Goal: Ask a question

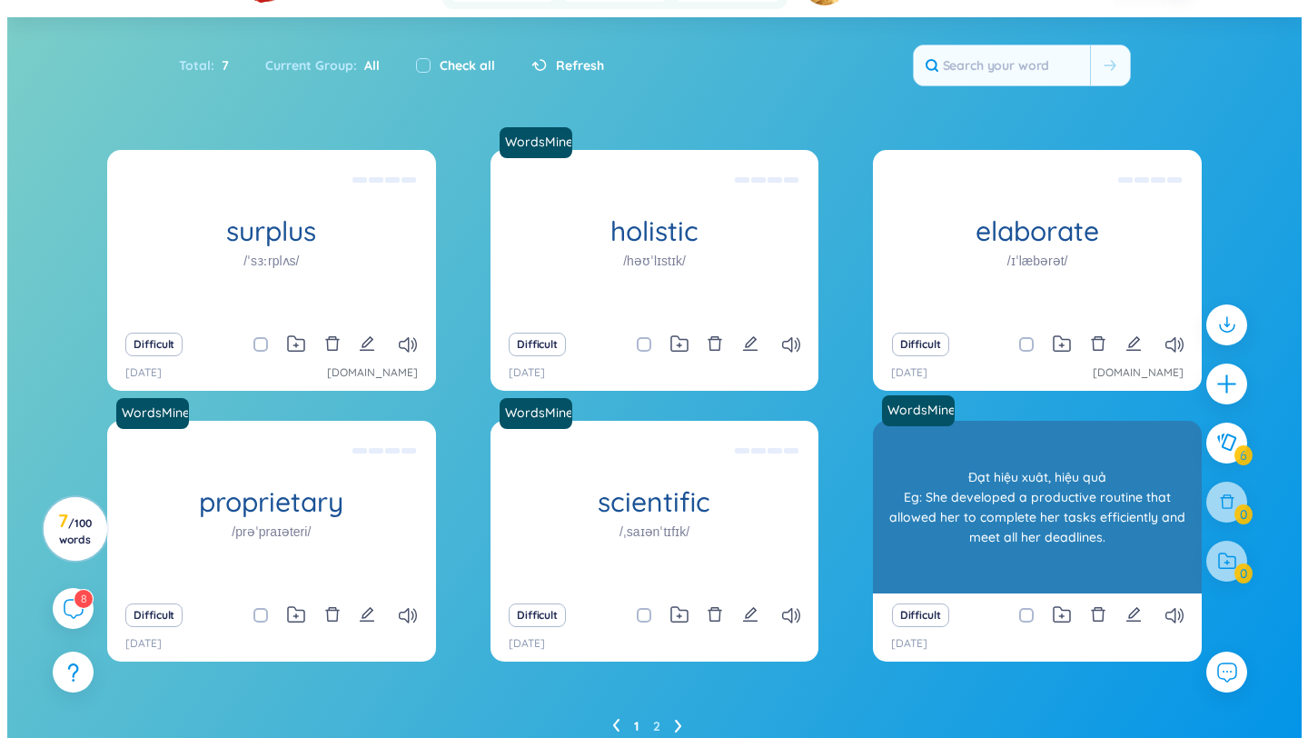
scroll to position [164, 0]
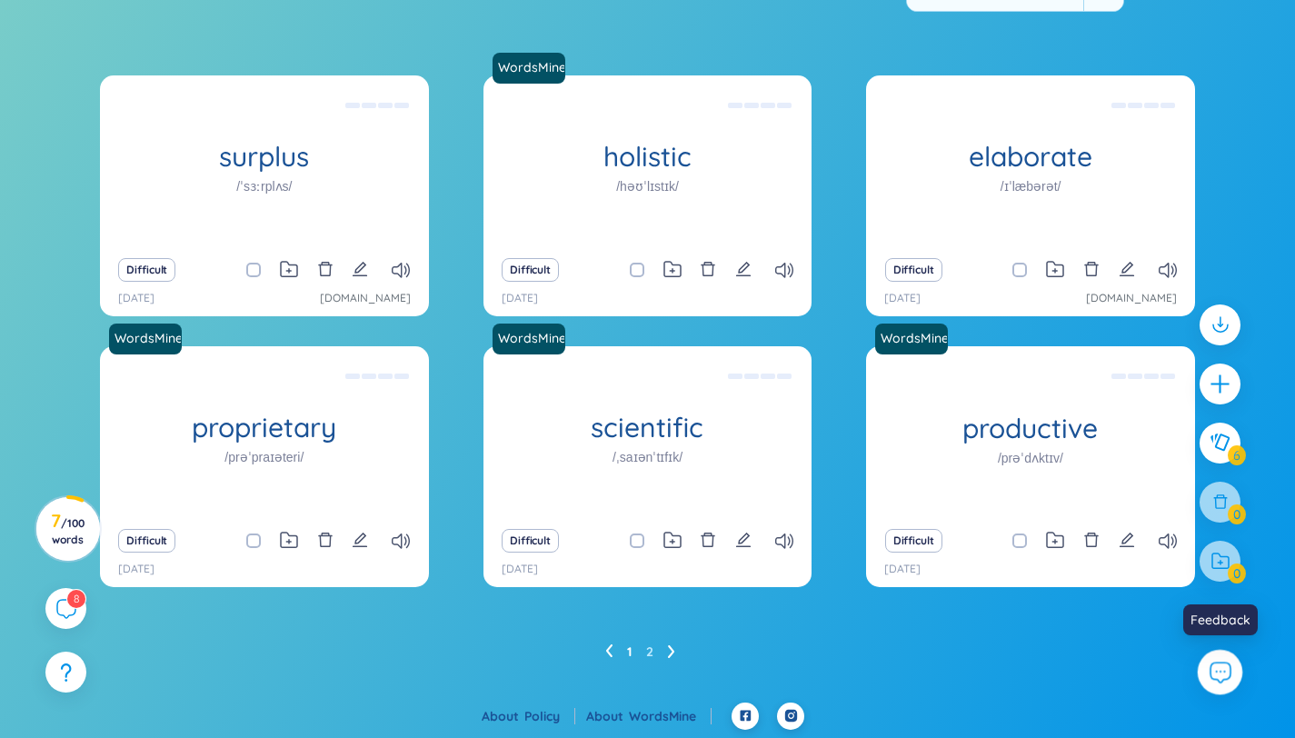
click at [1209, 675] on icon at bounding box center [1220, 672] width 24 height 24
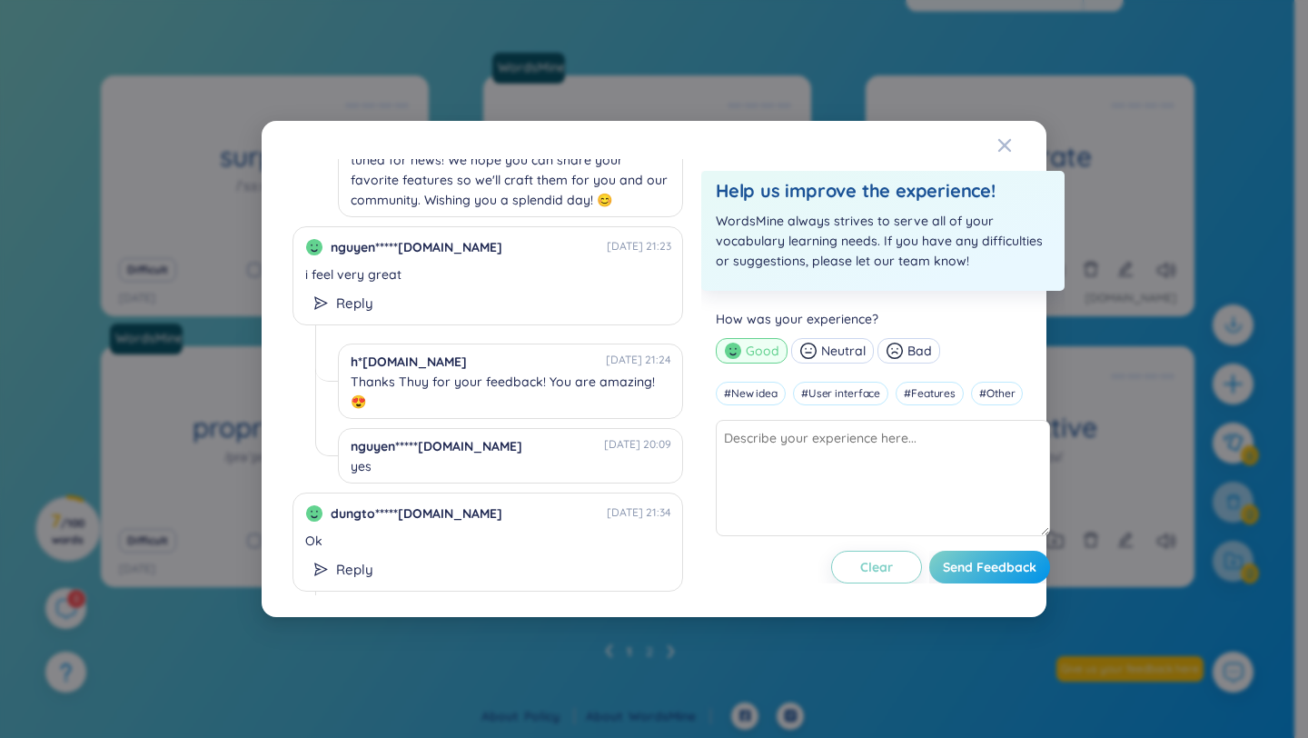
scroll to position [2124, 0]
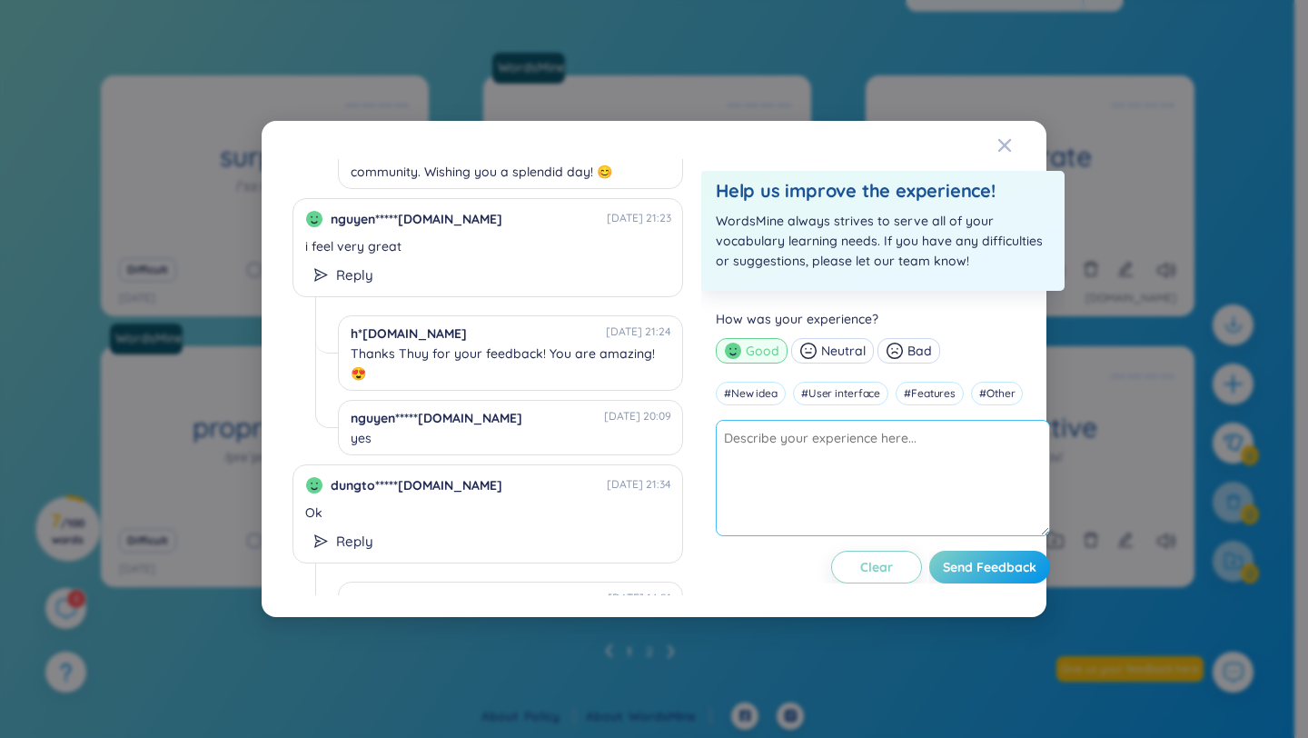
click at [803, 451] on textarea at bounding box center [883, 478] width 334 height 116
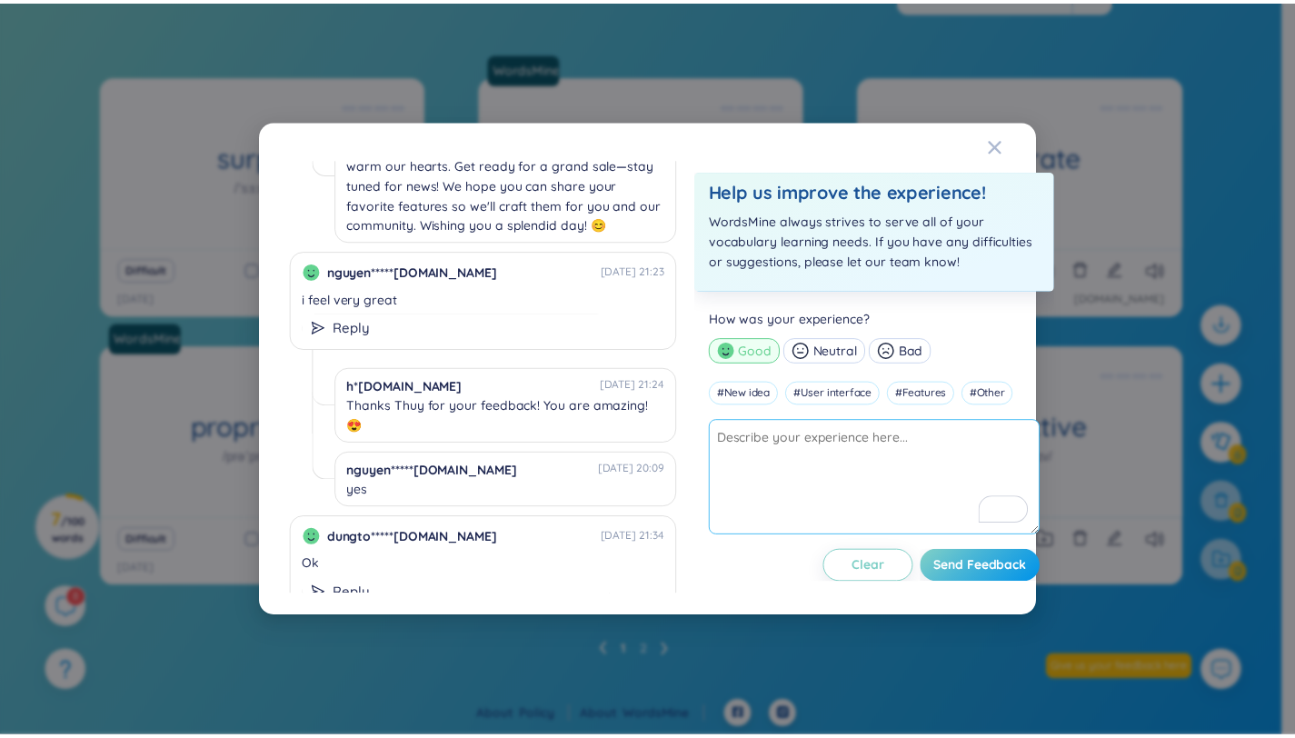
scroll to position [2070, 0]
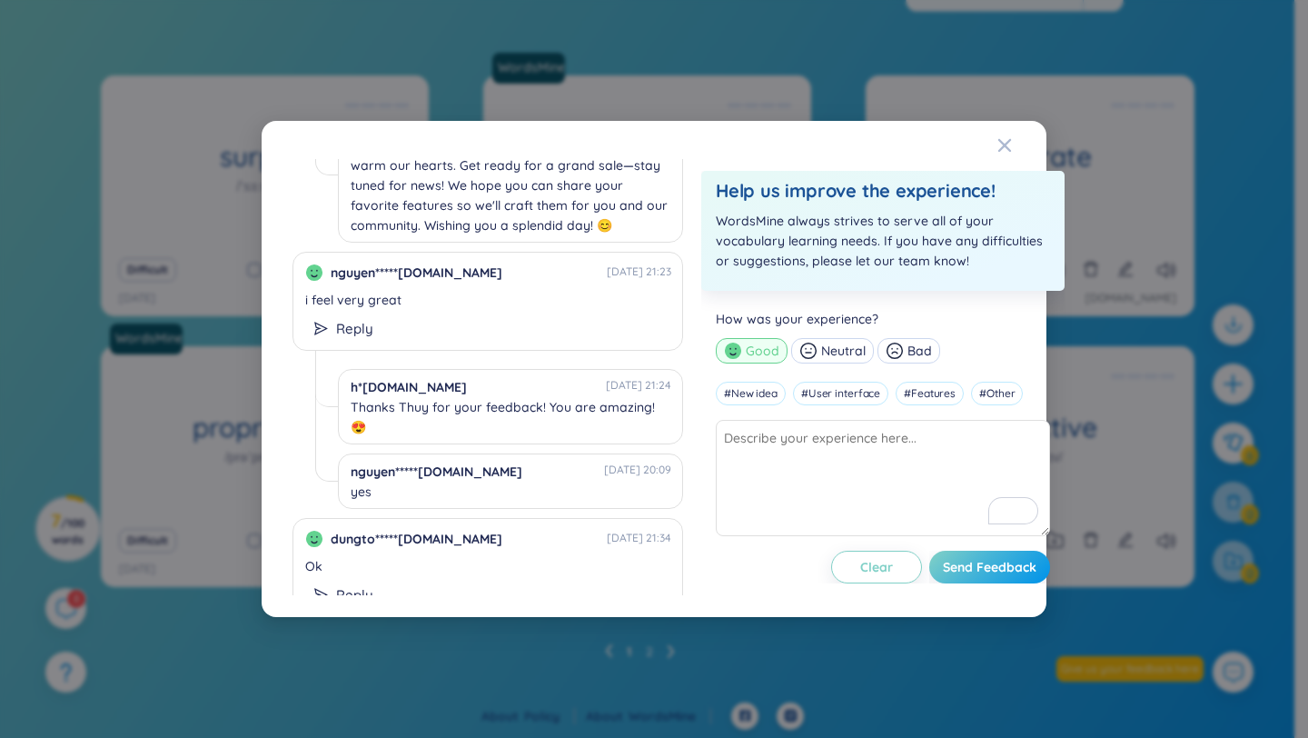
click at [960, 153] on div "ngocan*****[DOMAIN_NAME] [DATE] 20:51 hi có ai hướng dẫn mình đăng kí premium k…" at bounding box center [654, 369] width 785 height 496
click at [849, 487] on textarea "To enrich screen reader interactions, please activate Accessibility in Grammarl…" at bounding box center [883, 478] width 334 height 116
click at [1119, 613] on div "ngocan*****[DOMAIN_NAME] [DATE] 20:51 hi có ai hướng dẫn mình đăng kí premium k…" at bounding box center [654, 369] width 1308 height 738
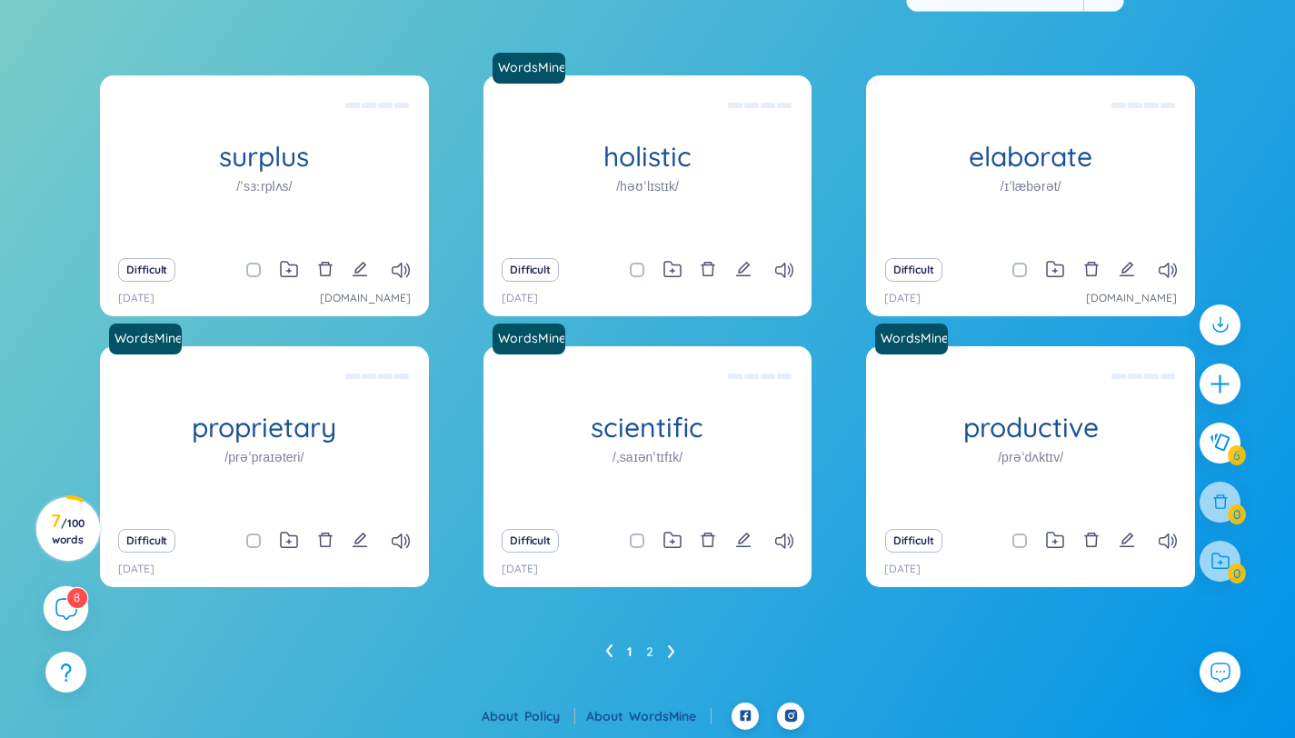
click at [68, 602] on sup "8" at bounding box center [77, 597] width 20 height 20
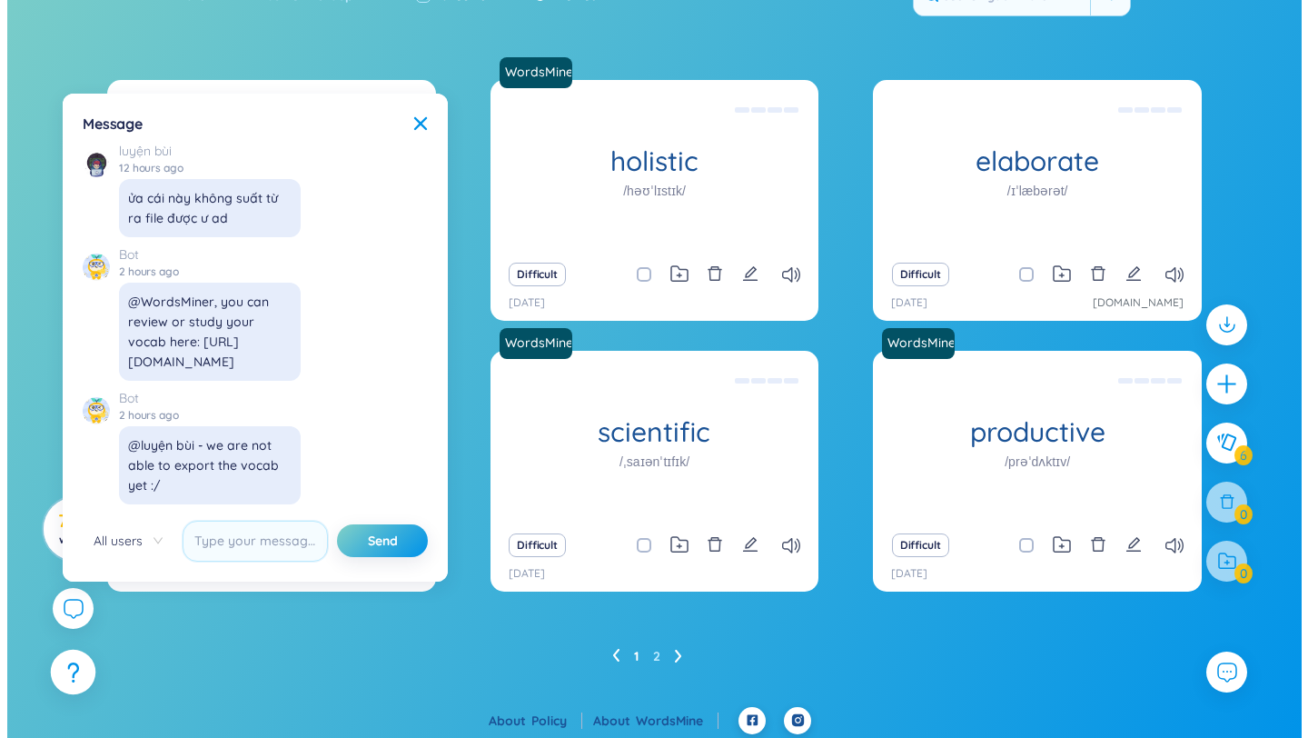
scroll to position [164, 0]
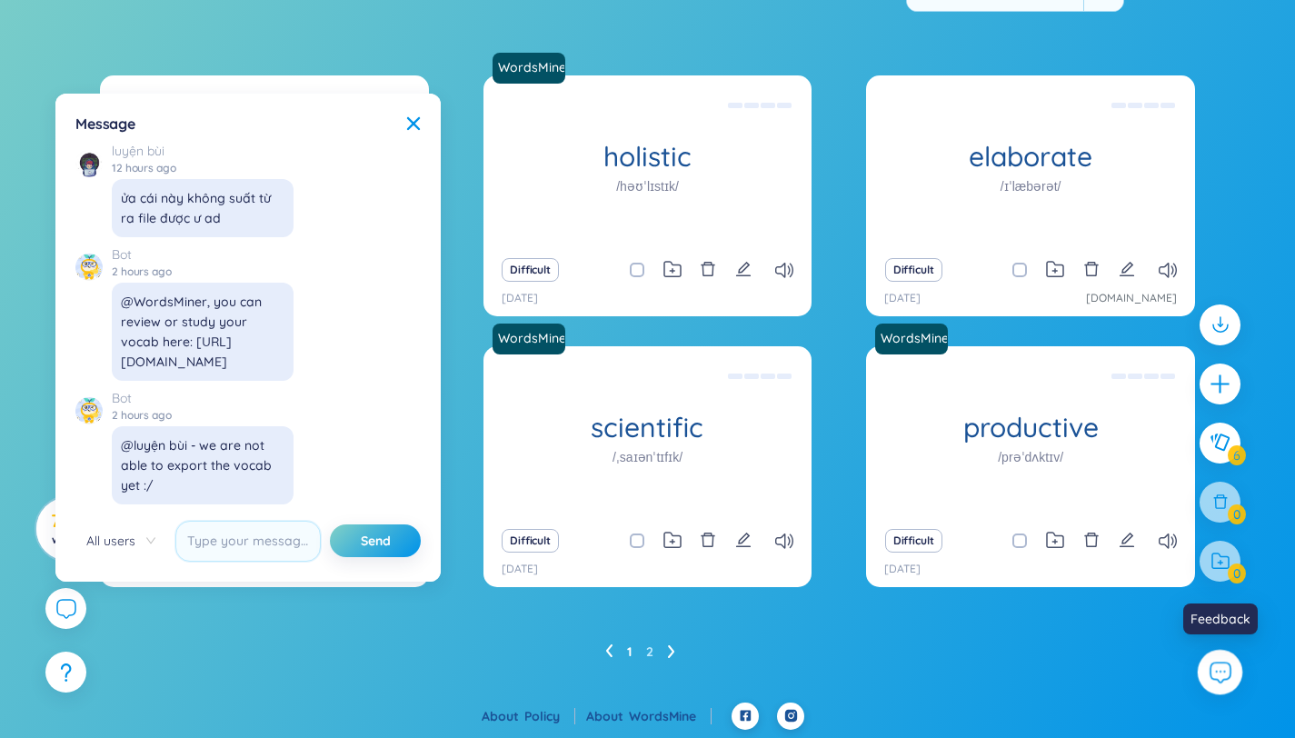
click at [1222, 678] on icon at bounding box center [1220, 672] width 20 height 20
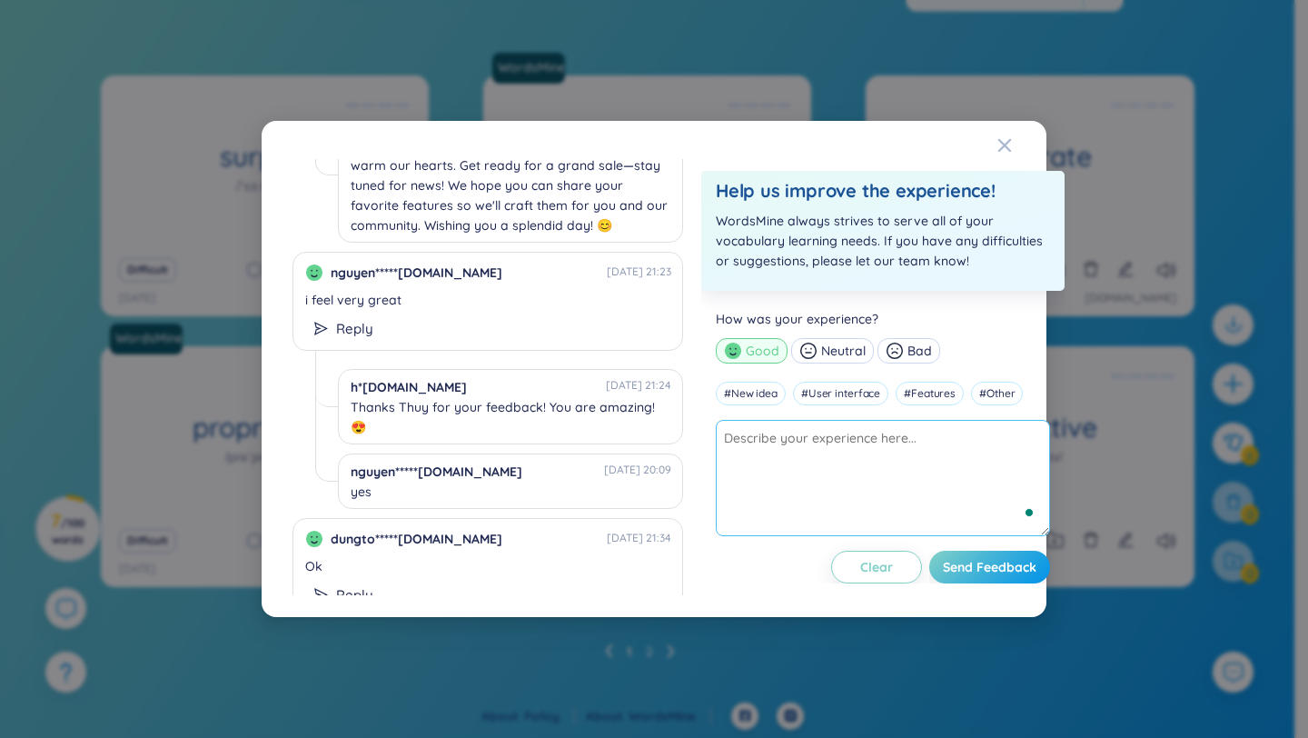
click at [781, 483] on textarea "To enrich screen reader interactions, please activate Accessibility in Grammarl…" at bounding box center [883, 478] width 334 height 116
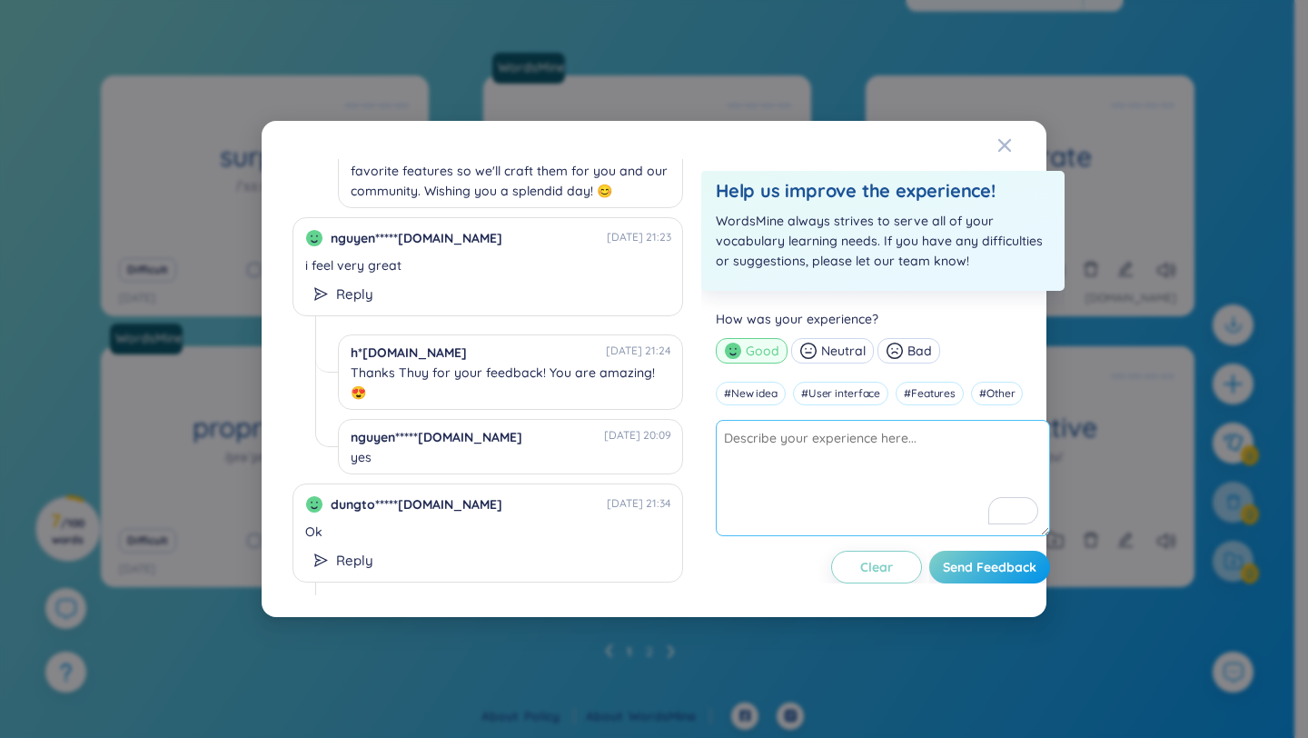
scroll to position [2124, 0]
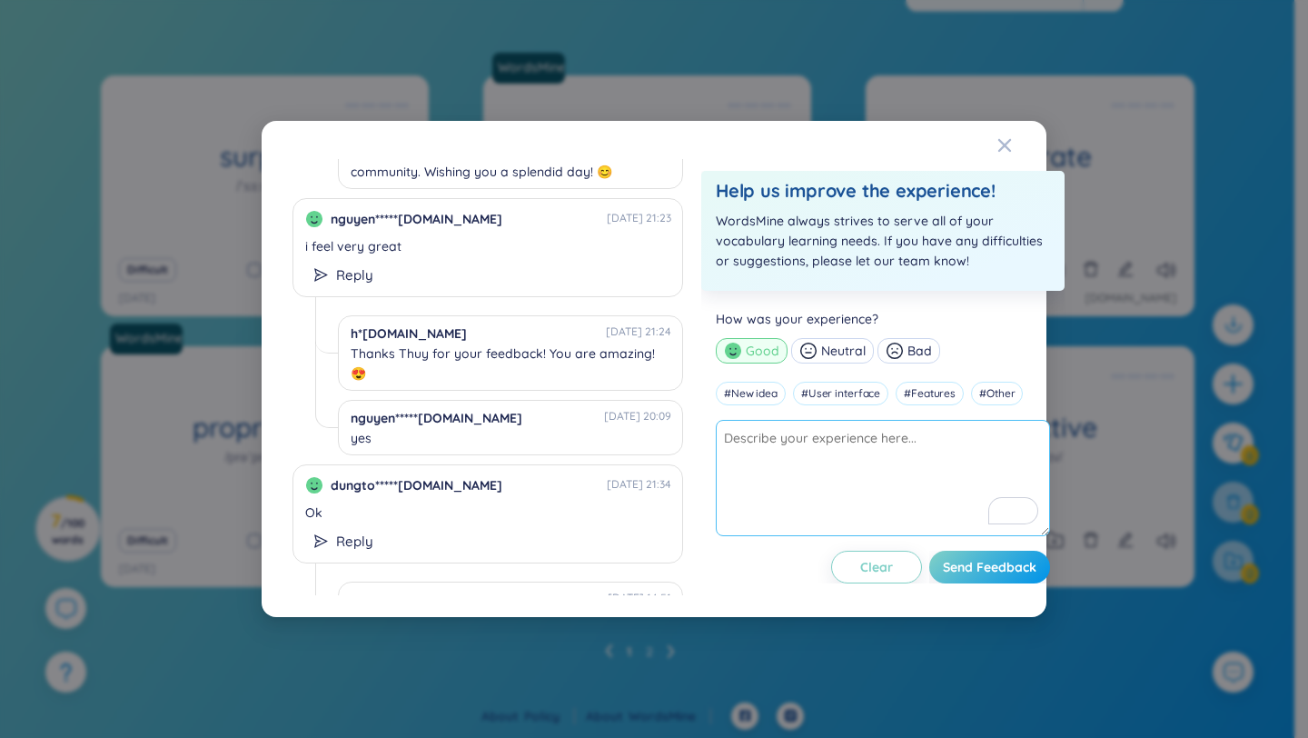
click at [849, 451] on textarea "To enrich screen reader interactions, please activate Accessibility in Grammarl…" at bounding box center [883, 478] width 334 height 116
click at [850, 450] on textarea "To enrich screen reader interactions, please activate Accessibility in Grammarl…" at bounding box center [883, 478] width 334 height 116
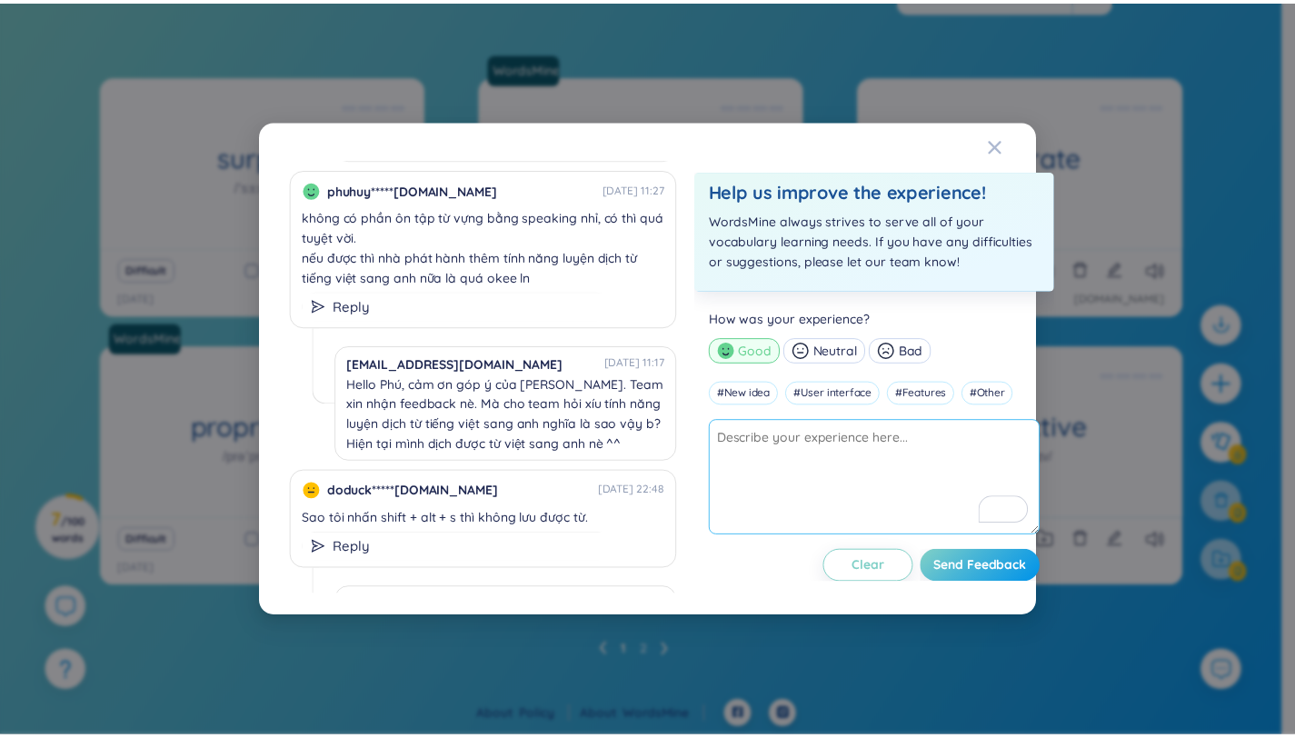
scroll to position [382, 0]
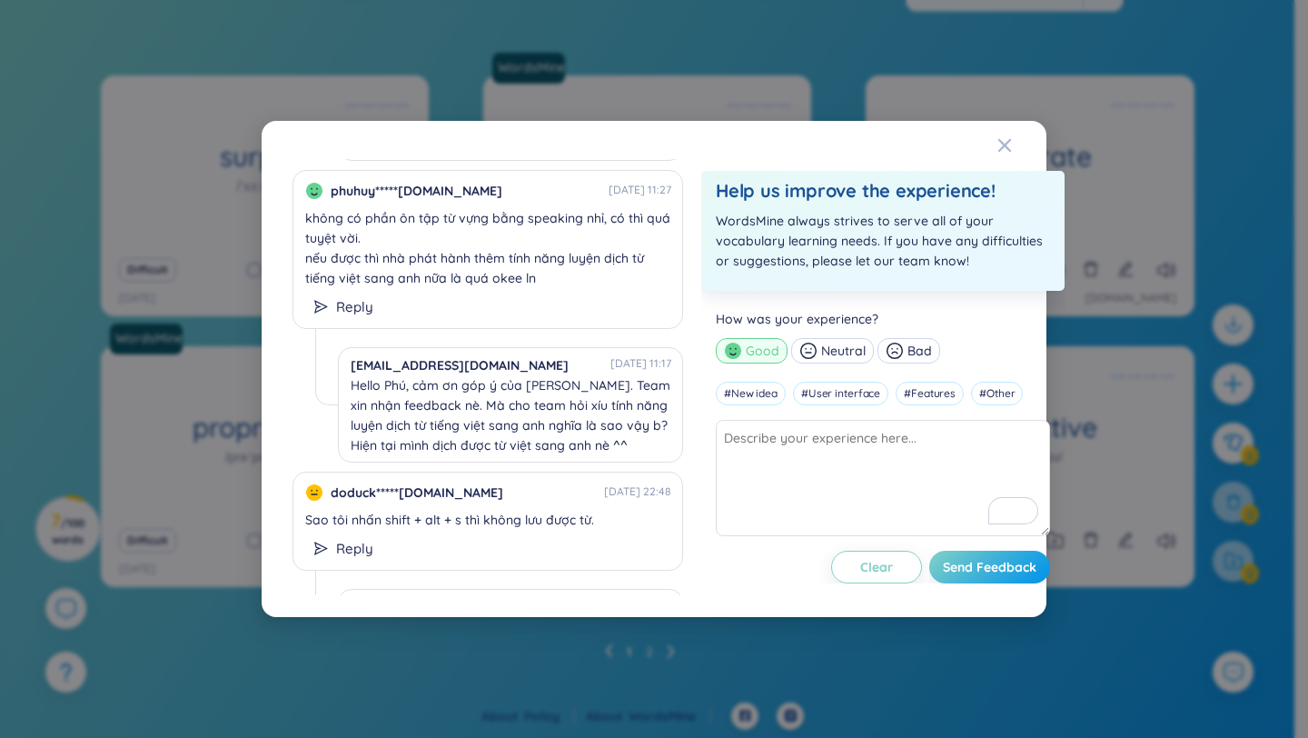
click at [208, 473] on div "ngocan*****[DOMAIN_NAME] [DATE] 20:51 hi có ai hướng dẫn mình đăng kí premium k…" at bounding box center [654, 369] width 1308 height 738
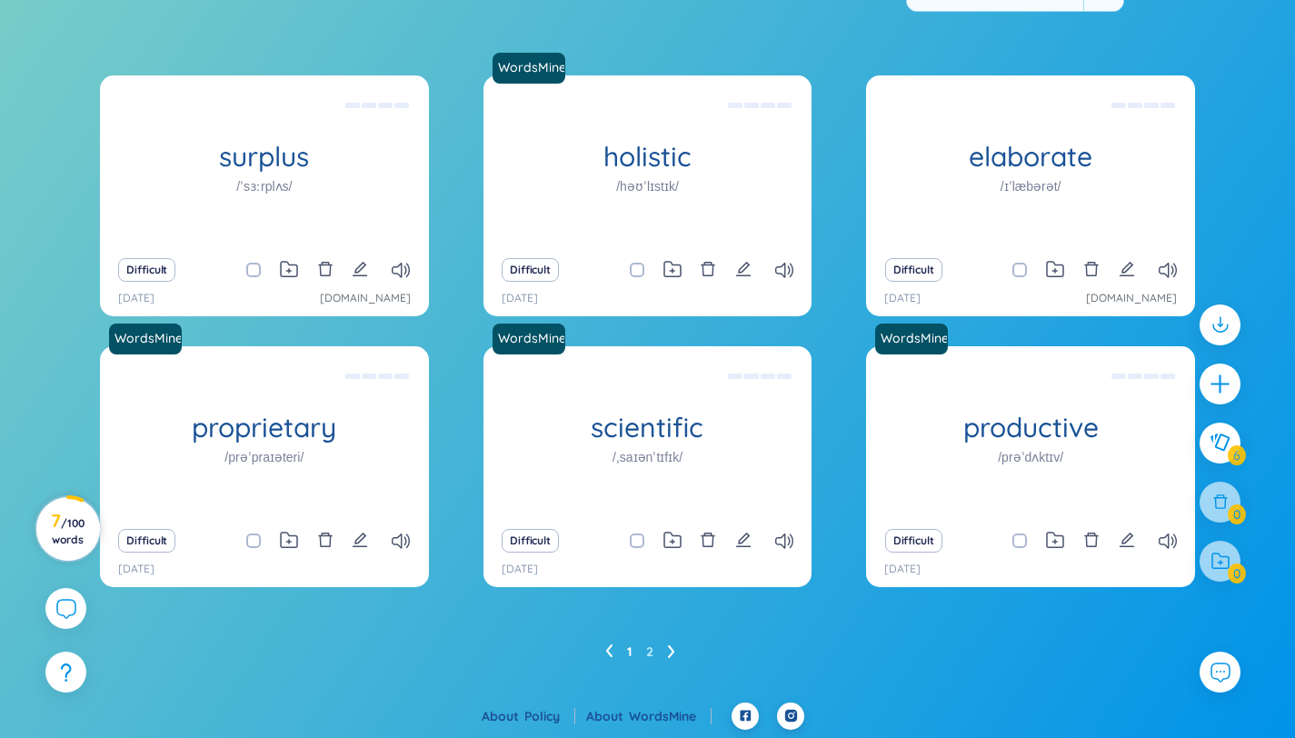
click at [55, 526] on h3 "7 / 100 words" at bounding box center [67, 529] width 41 height 33
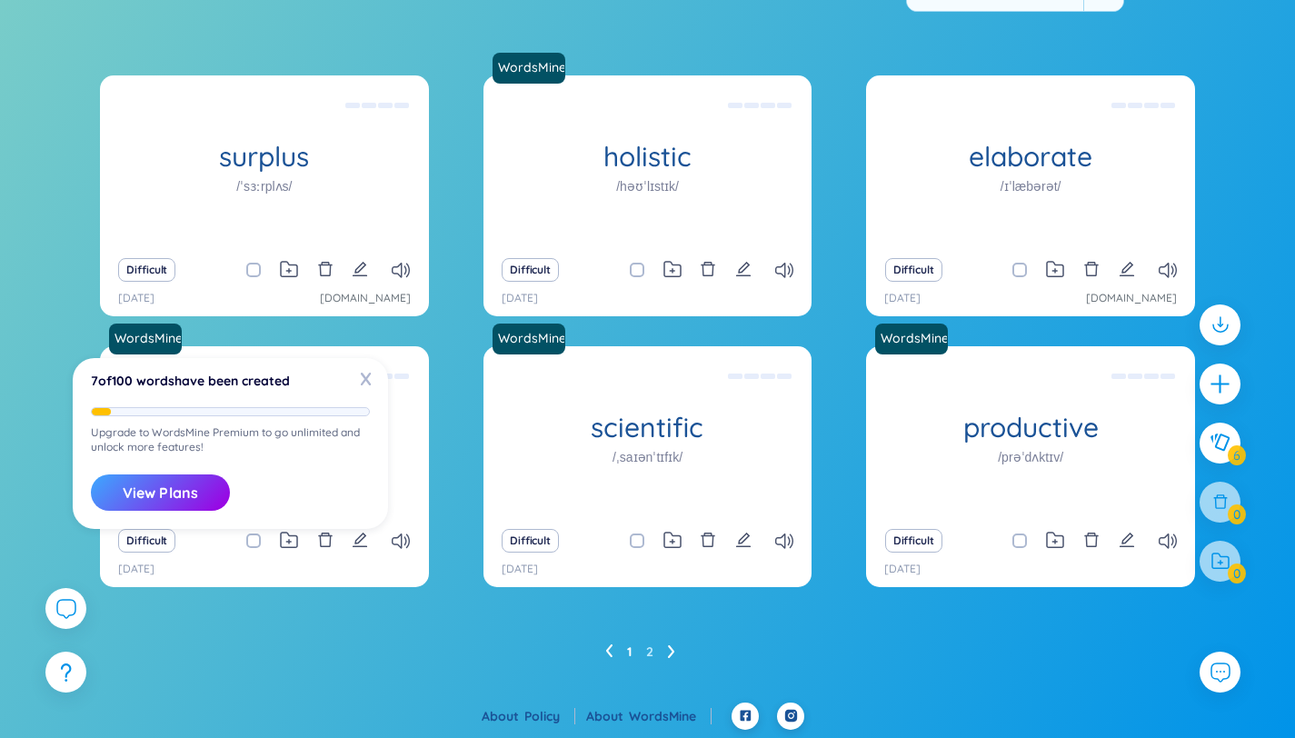
click at [55, 532] on section "Sort Alphabet Ascending Alphabet Descending Time-based Ascending Time-based Des…" at bounding box center [647, 323] width 1295 height 760
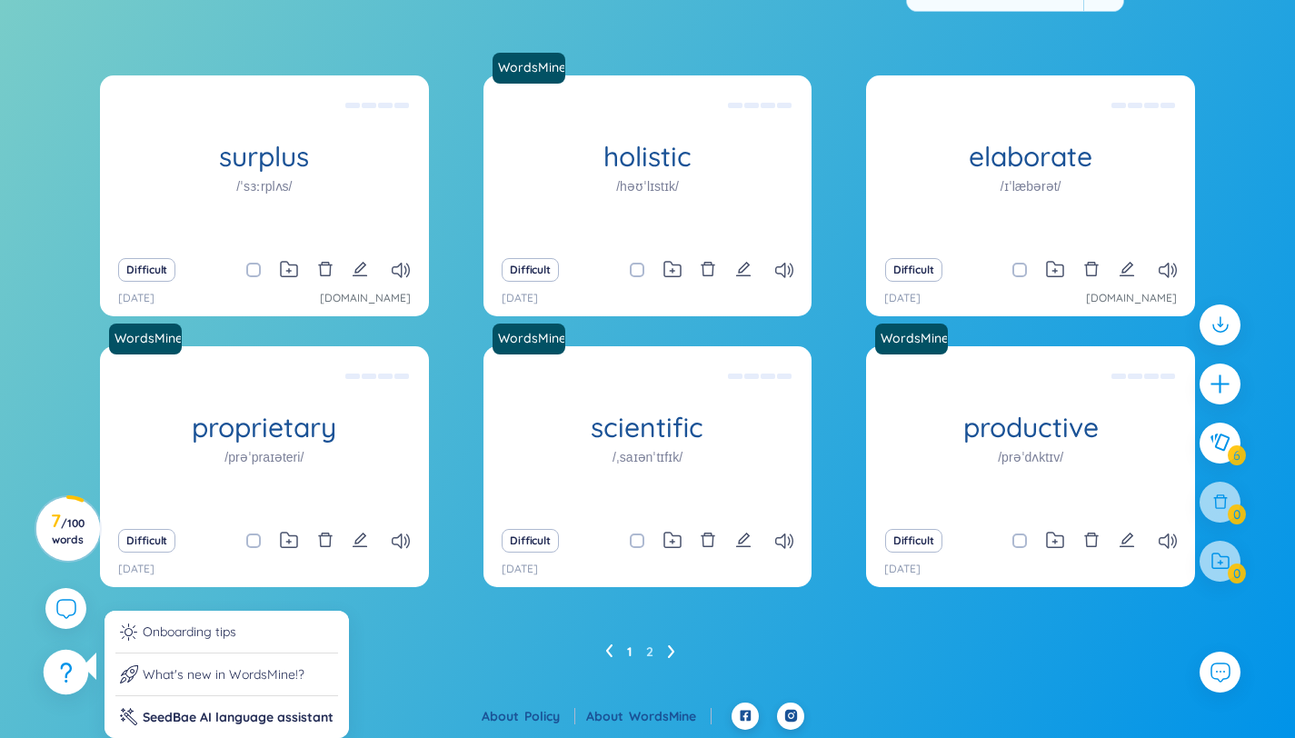
click at [65, 680] on icon at bounding box center [66, 680] width 3 height 3
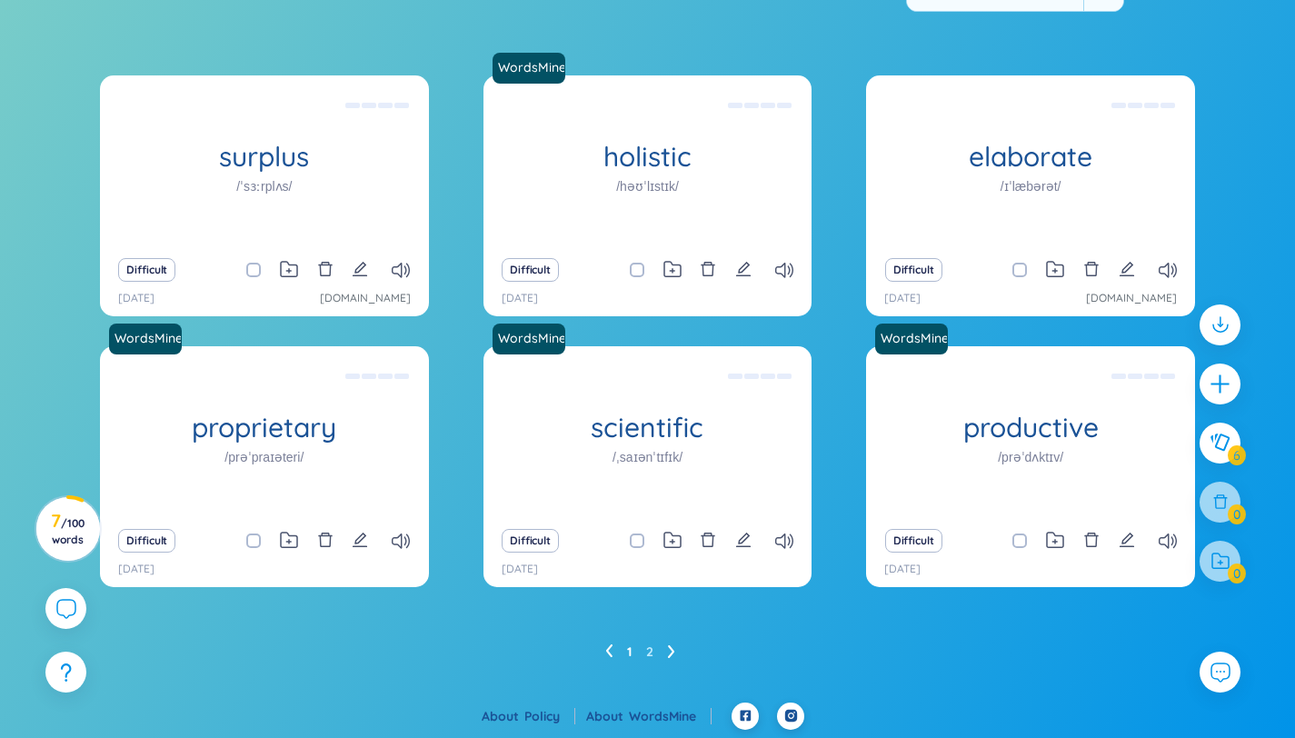
click at [1275, 90] on div "surplus /ˈsɜːrplʌs/ (Definition is empty) Difficult [DATE] [DOMAIN_NAME] WordsM…" at bounding box center [647, 388] width 1295 height 627
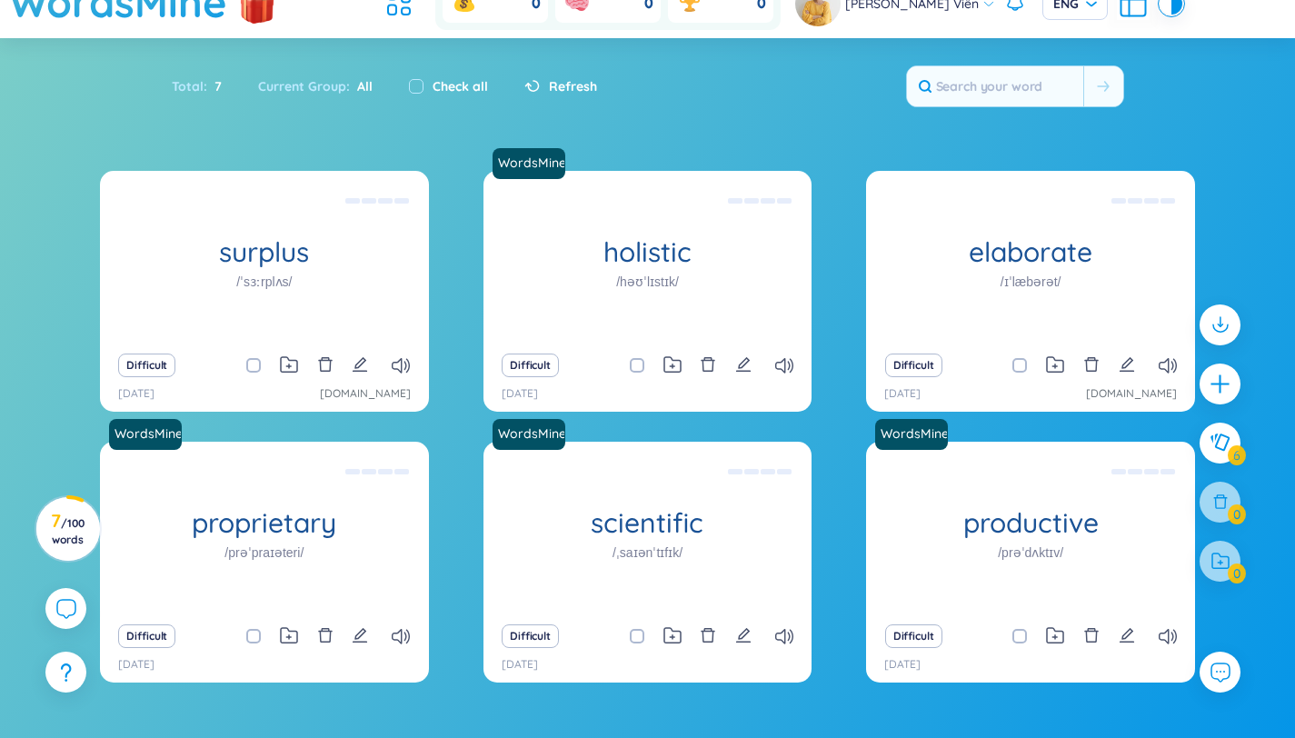
scroll to position [164, 0]
